Goal: Find specific page/section: Find specific page/section

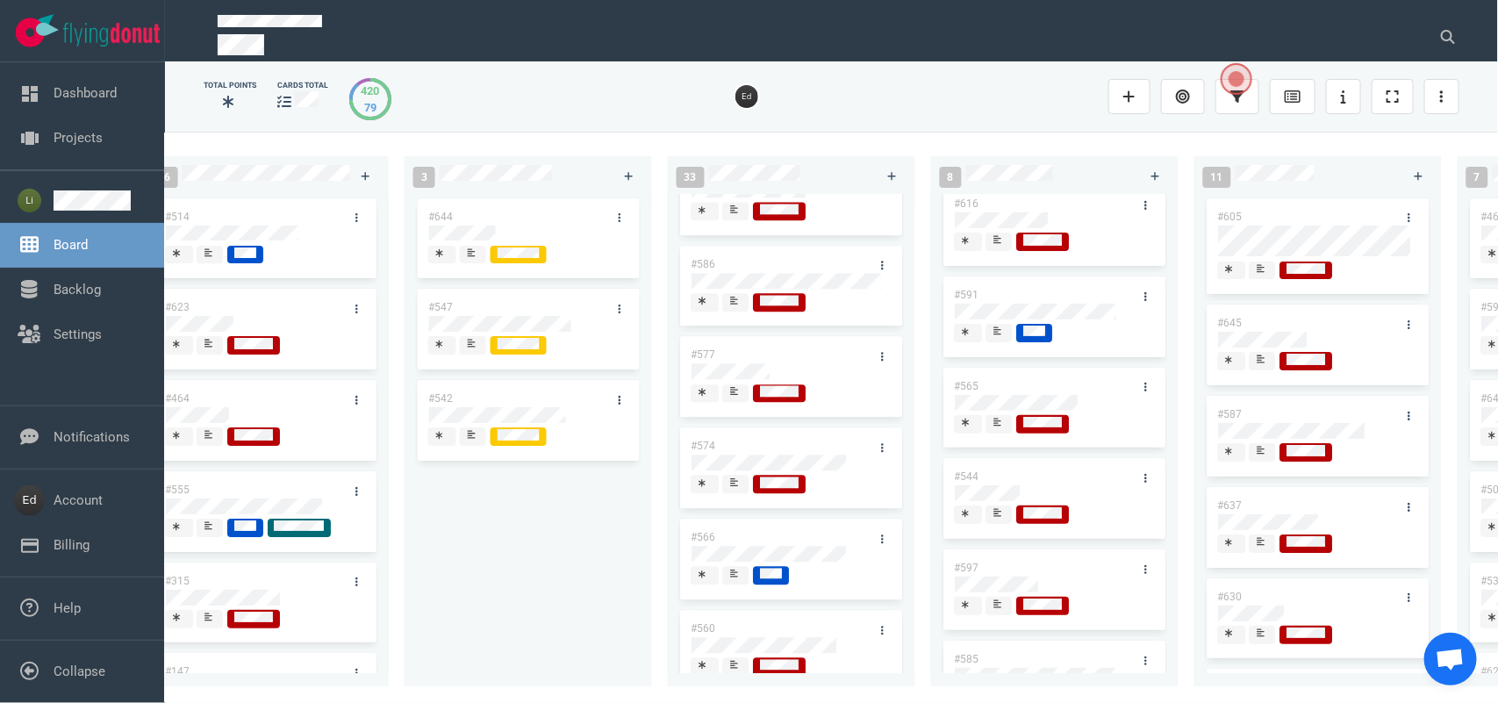
scroll to position [277, 0]
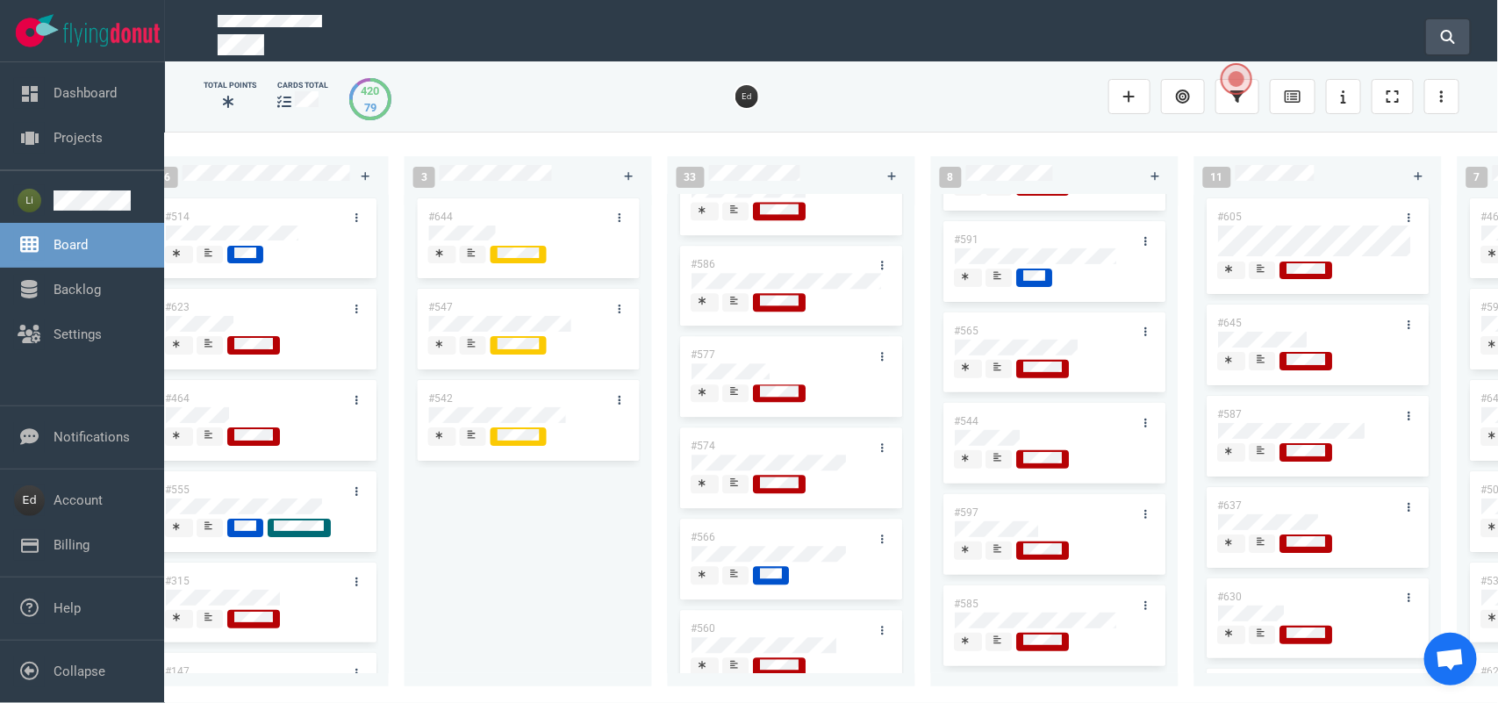
click at [1452, 30] on icon at bounding box center [1448, 37] width 14 height 14
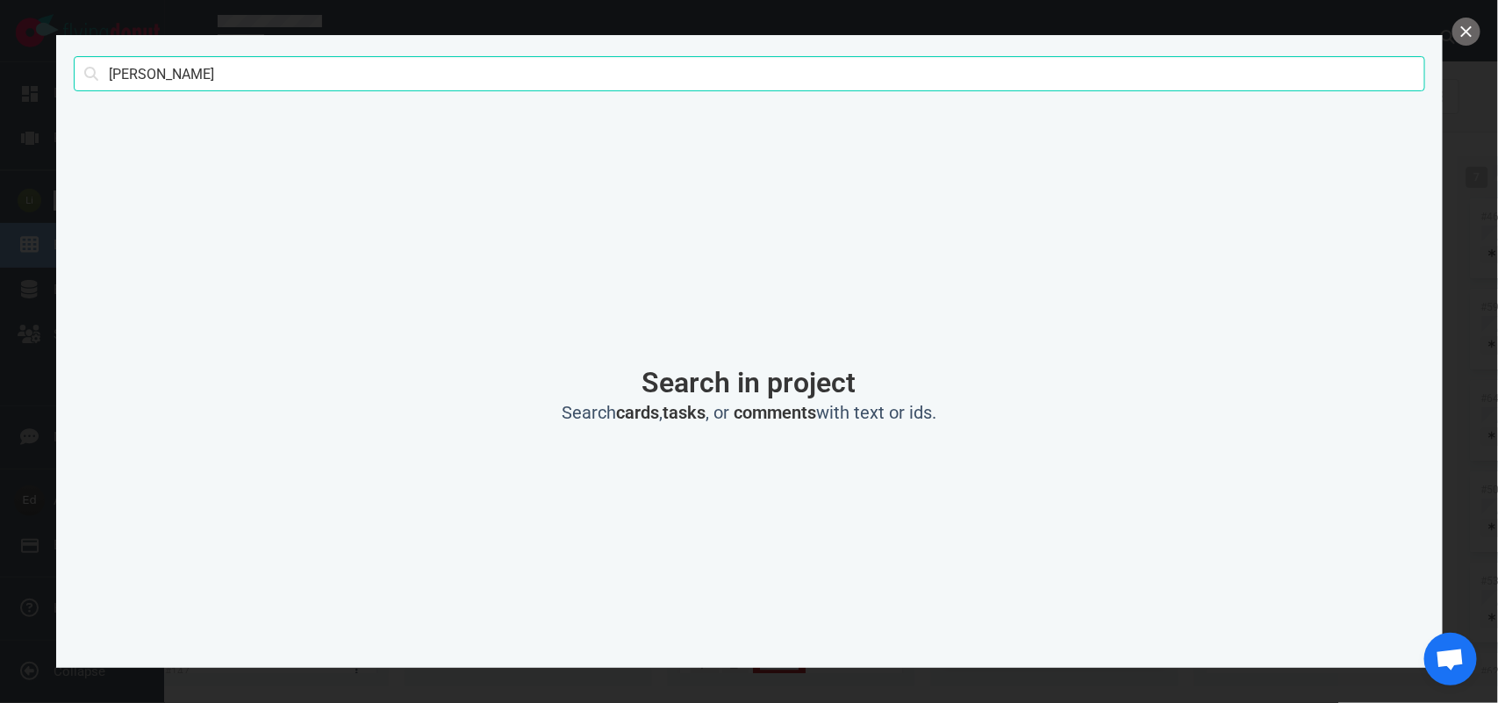
click at [134, 82] on input "[PERSON_NAME]" at bounding box center [749, 73] width 1351 height 35
type input "[PERSON_NAME]"
click button "Search" at bounding box center [0, 0] width 0 height 0
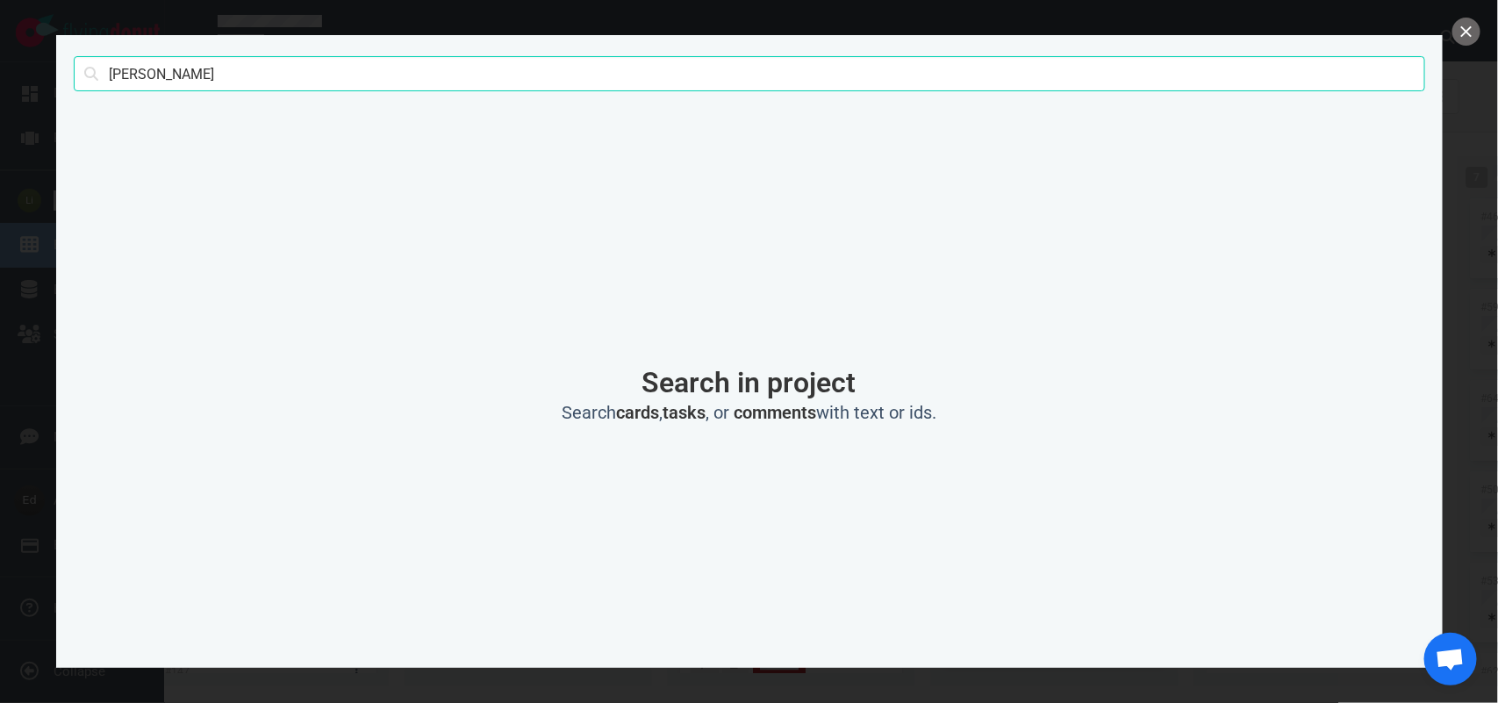
click button "Search" at bounding box center [0, 0] width 0 height 0
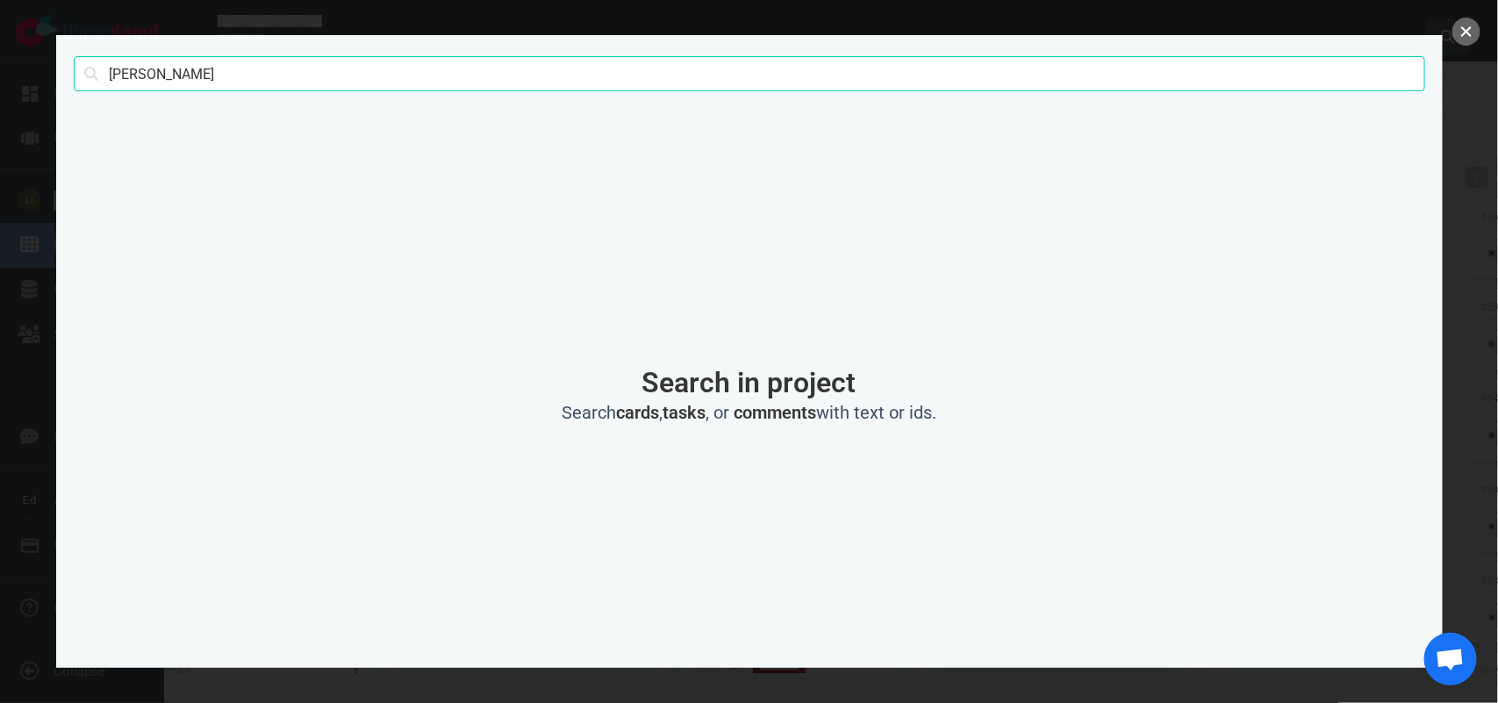
click at [1463, 19] on button "close" at bounding box center [1466, 32] width 28 height 28
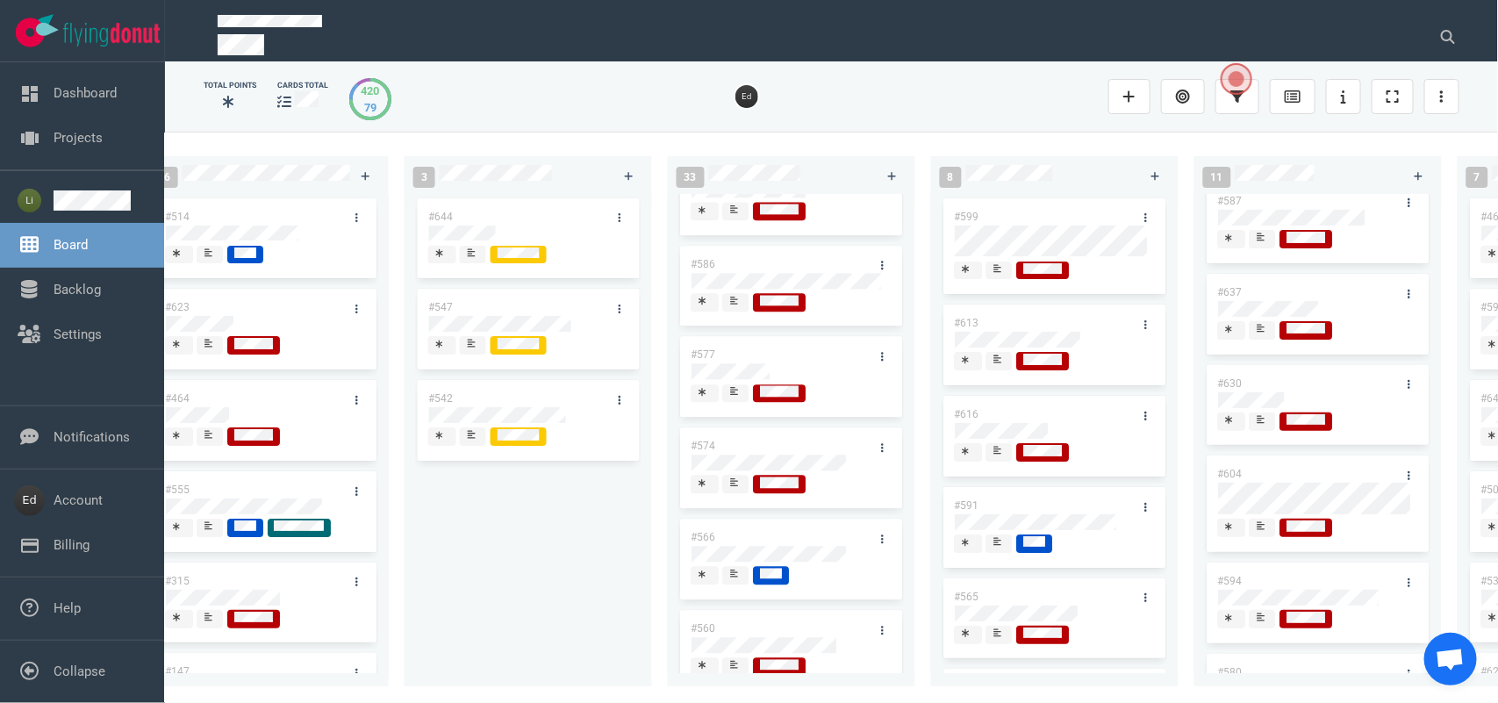
scroll to position [110, 0]
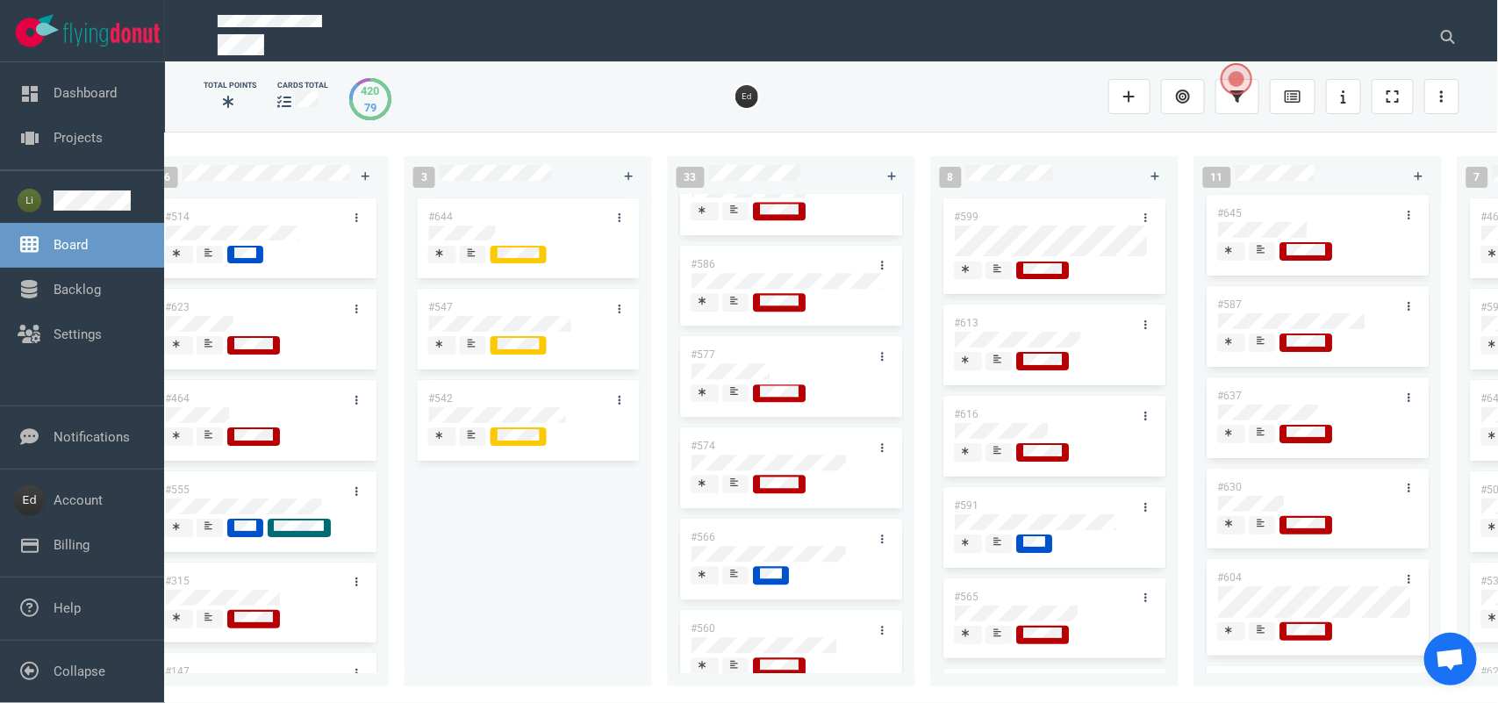
click at [1265, 525] on icon at bounding box center [1262, 523] width 8 height 9
